Goal: Information Seeking & Learning: Learn about a topic

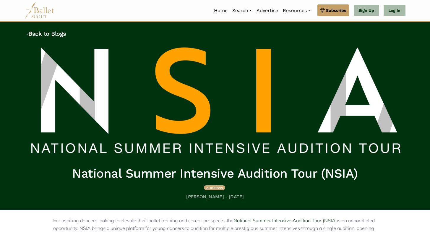
click at [129, 130] on img at bounding box center [215, 103] width 376 height 116
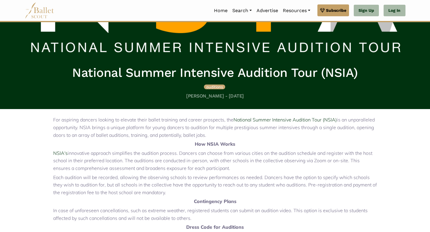
scroll to position [103, 0]
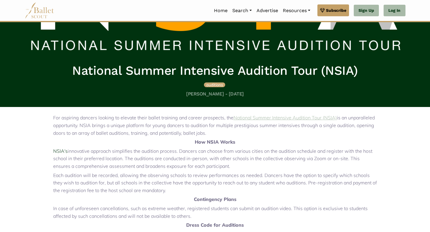
click at [270, 118] on link "National Summer Intensive Audition Tour (NSIA)" at bounding box center [284, 118] width 103 height 6
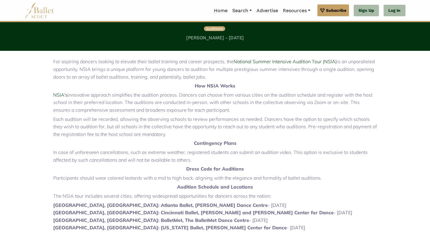
scroll to position [161, 0]
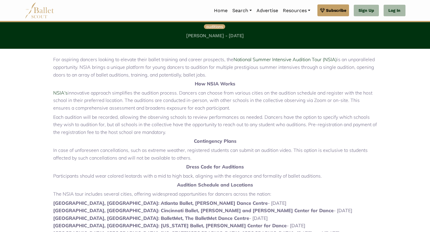
drag, startPoint x: 259, startPoint y: 96, endPoint x: 259, endPoint y: 110, distance: 14.2
click at [259, 110] on p "NSIA's innovative approach simplifies the audition process. Dancers can choose …" at bounding box center [215, 100] width 324 height 23
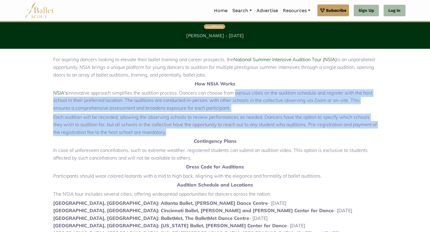
drag, startPoint x: 242, startPoint y: 130, endPoint x: 233, endPoint y: 96, distance: 34.9
click at [233, 96] on div "For aspiring dancers looking to elevate their ballet training and career prospe…" at bounding box center [215, 204] width 324 height 297
click at [216, 98] on p "NSIA's innovative approach simplifies the audition process. Dancers can choose …" at bounding box center [215, 100] width 324 height 23
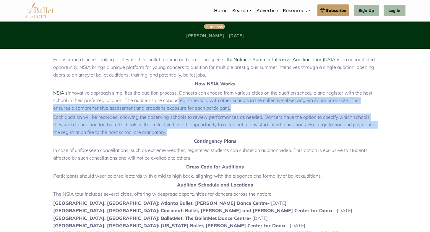
drag, startPoint x: 177, startPoint y: 103, endPoint x: 177, endPoint y: 140, distance: 36.9
click at [177, 140] on div "For aspiring dancers looking to elevate their ballet training and career prospe…" at bounding box center [215, 204] width 324 height 297
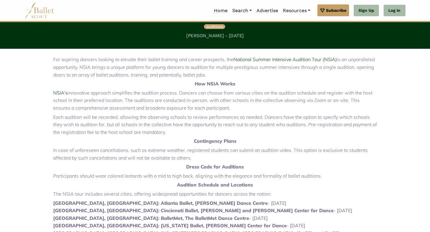
click at [177, 140] on p "Contingency Plans" at bounding box center [215, 141] width 324 height 8
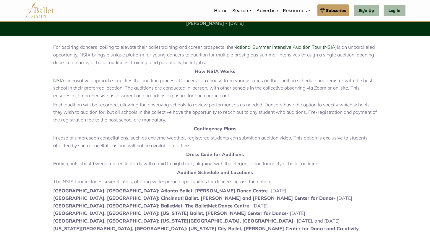
scroll to position [176, 0]
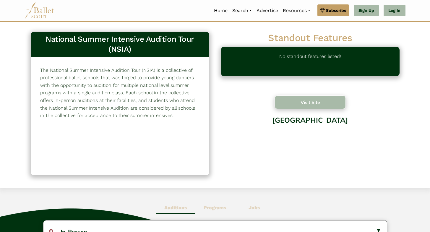
click at [299, 106] on button "Visit Site" at bounding box center [309, 102] width 71 height 14
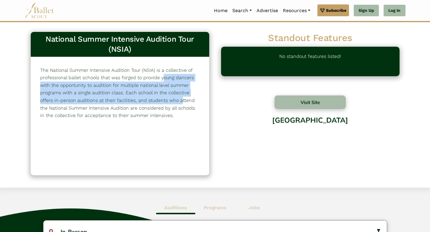
drag, startPoint x: 91, startPoint y: 76, endPoint x: 111, endPoint y: 97, distance: 29.2
click at [112, 97] on p "The National Summer Intensive Audition Tour (NSIA) is a collective of professio…" at bounding box center [119, 92] width 159 height 53
click at [111, 97] on p "The National Summer Intensive Audition Tour (NSIA) is a collective of professio…" at bounding box center [119, 92] width 159 height 53
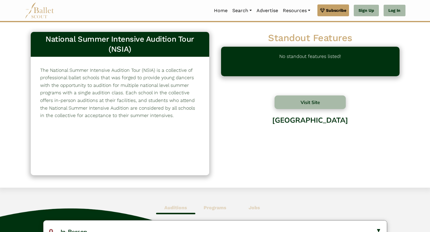
drag, startPoint x: 103, startPoint y: 87, endPoint x: 113, endPoint y: 127, distance: 41.8
click at [113, 119] on div "The National Summer Intensive Audition Tour (NSIA) is a collective of professio…" at bounding box center [119, 92] width 159 height 53
click at [113, 127] on div "The National Summer Intensive Audition Tour (NSIA) is a collective of professio…" at bounding box center [120, 116] width 178 height 118
click at [290, 105] on button "Visit Site" at bounding box center [309, 102] width 71 height 14
